Goal: Understand process/instructions: Learn how to perform a task or action

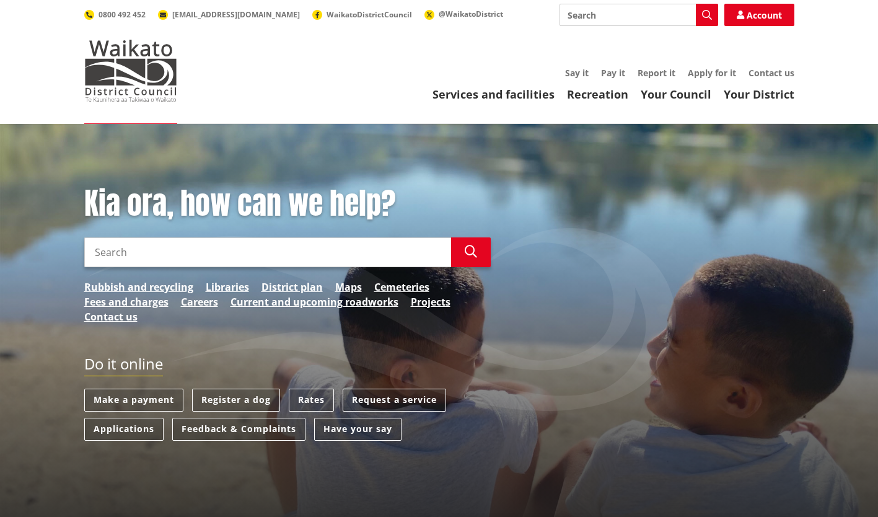
click at [196, 259] on input "Search" at bounding box center [267, 252] width 367 height 30
type input "apply for building consent"
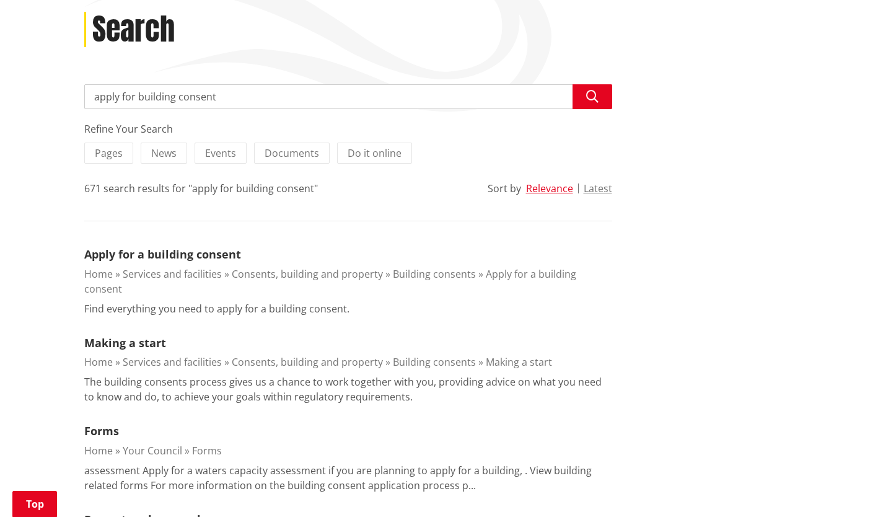
scroll to position [166, 0]
click at [138, 256] on link "Apply for a building consent" at bounding box center [162, 254] width 157 height 15
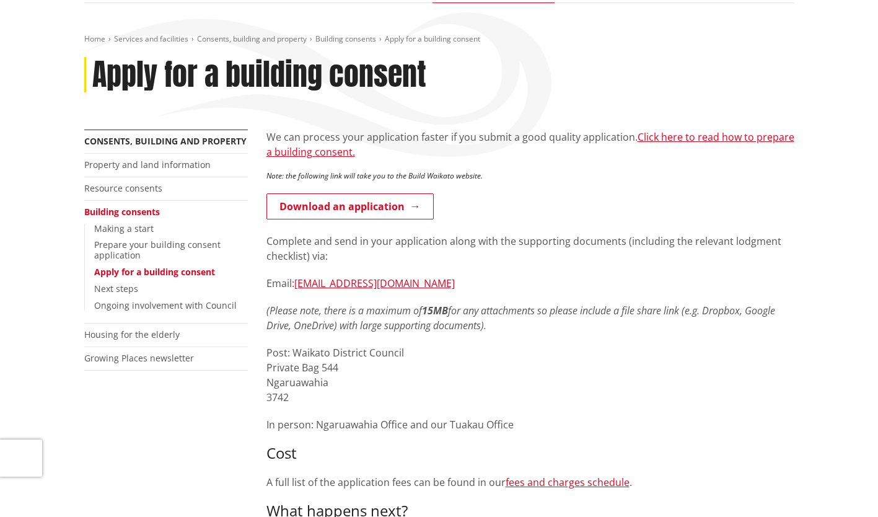
scroll to position [112, 0]
